Goal: Navigation & Orientation: Find specific page/section

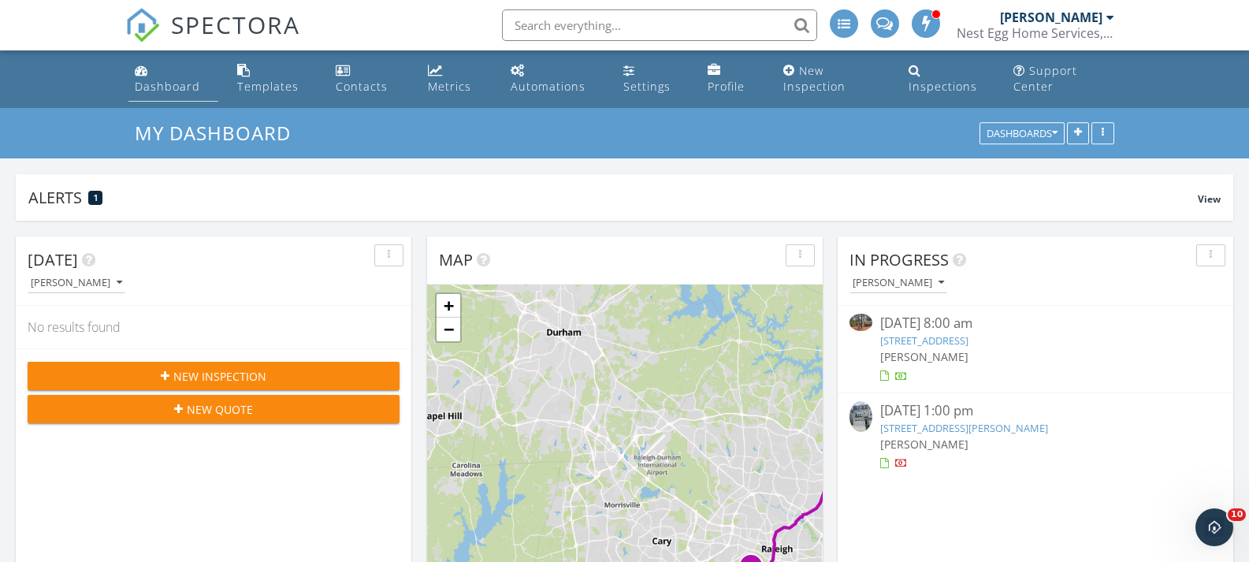
scroll to position [1459, 1273]
click at [147, 80] on div "Dashboard" at bounding box center [167, 86] width 65 height 15
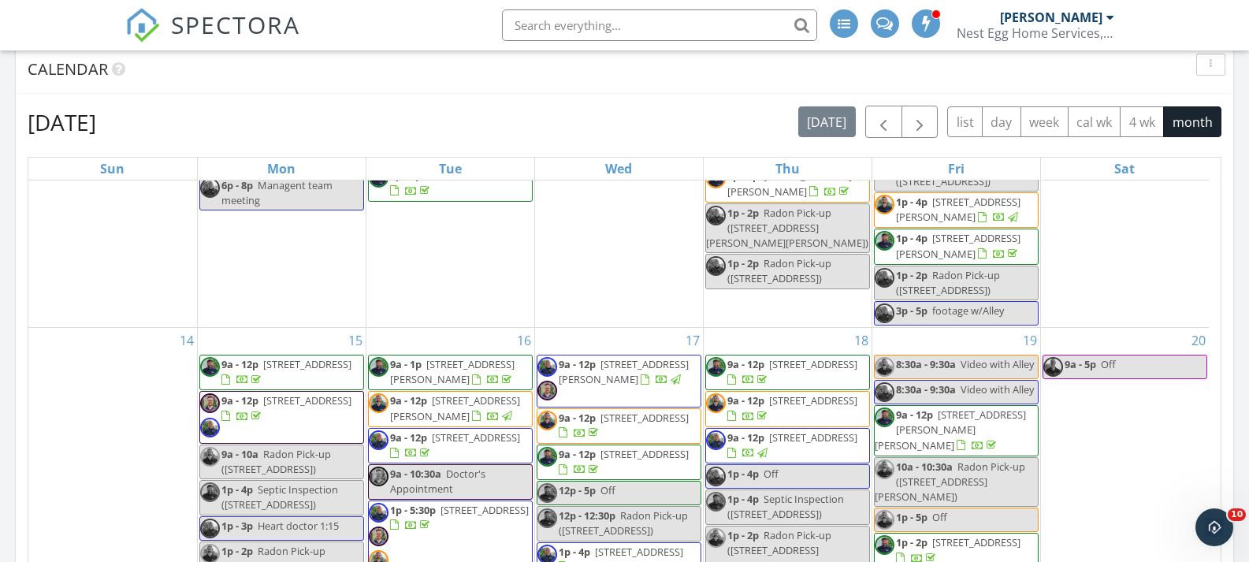
scroll to position [365, 0]
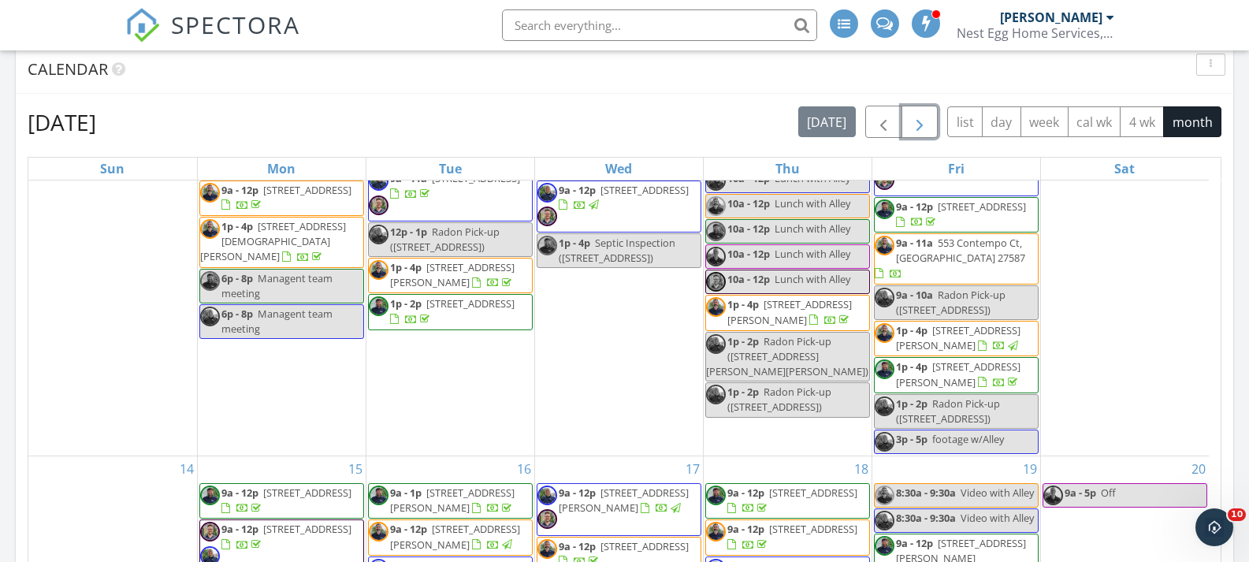
click at [915, 117] on span "button" at bounding box center [919, 122] width 19 height 19
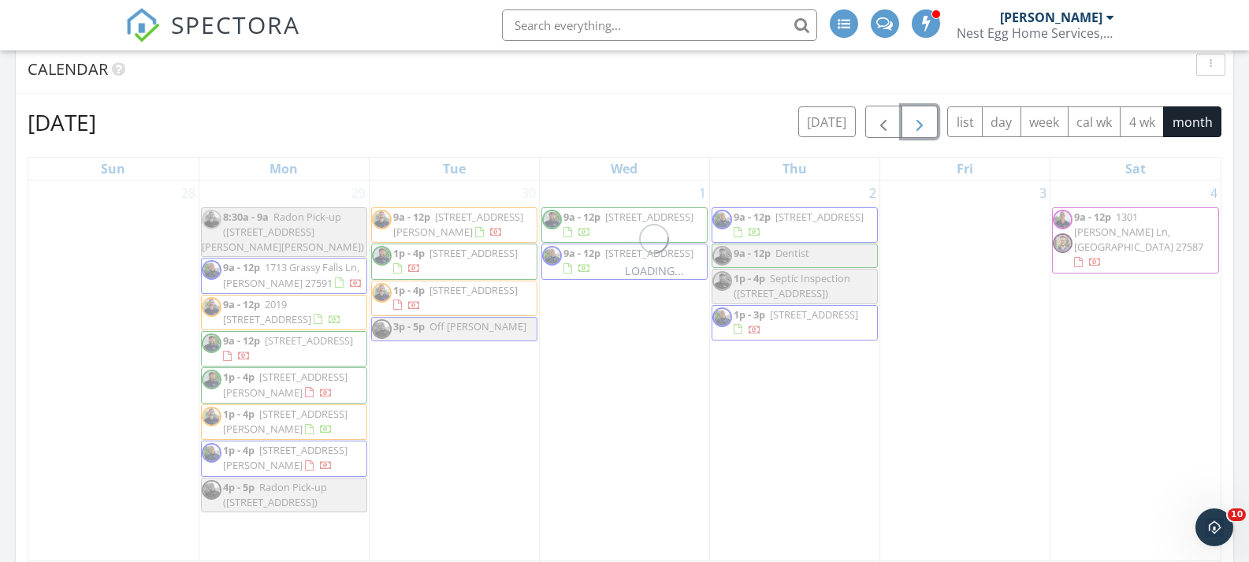
scroll to position [0, 0]
